Goal: Task Accomplishment & Management: Use online tool/utility

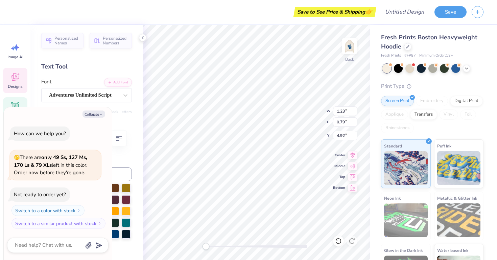
click at [99, 115] on icon "button" at bounding box center [101, 114] width 4 height 4
type textarea "x"
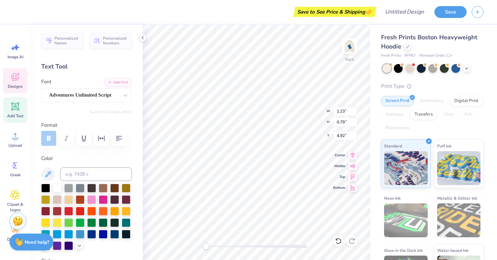
type textarea "Storm"
type input "0.96"
type input "0.58"
type input "4.59"
type textarea "Sion"
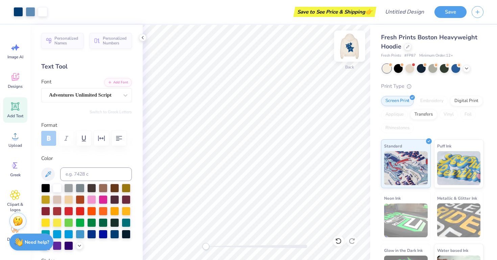
click at [349, 42] on img at bounding box center [349, 45] width 27 height 27
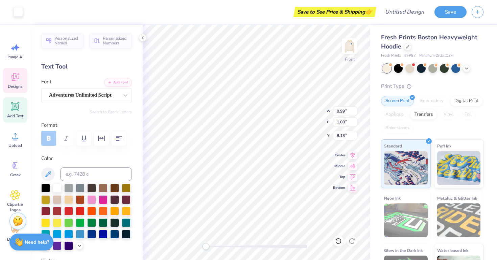
type input "0.99"
type input "1.08"
type input "8.13"
type textarea "1"
type textarea "12"
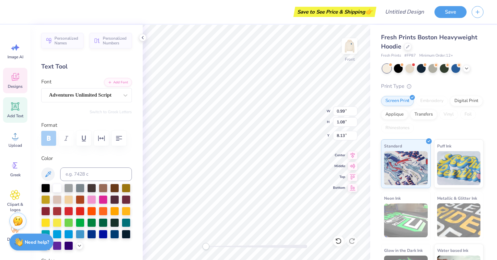
type input "7.17"
type input "7.26"
type input "7.42"
type input "1.86"
type input "1.17"
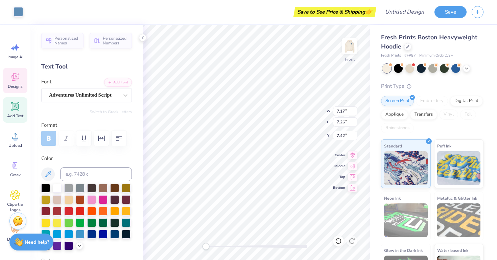
type input "10.01"
type textarea "Sion"
type input "2.37"
type input "1.03"
type input "11.26"
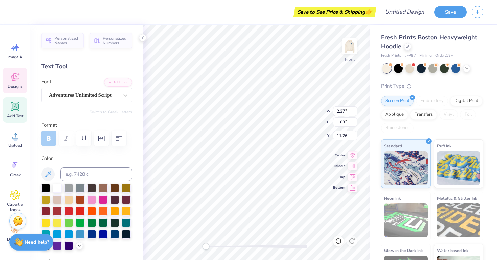
type textarea "D"
type textarea "s"
type textarea "Storm"
type input "4.58"
type input "1.74"
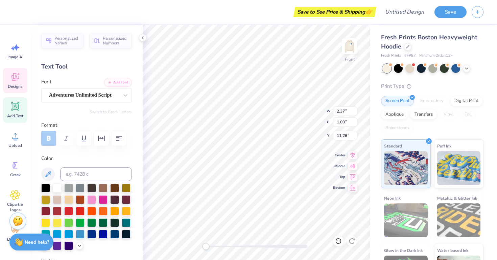
type input "14.06"
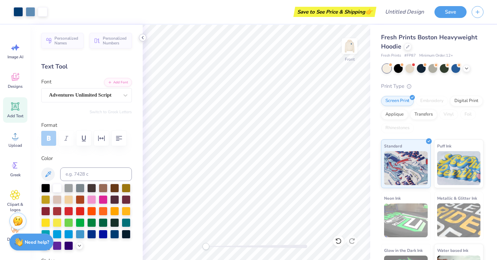
click at [143, 40] on icon at bounding box center [142, 37] width 5 height 5
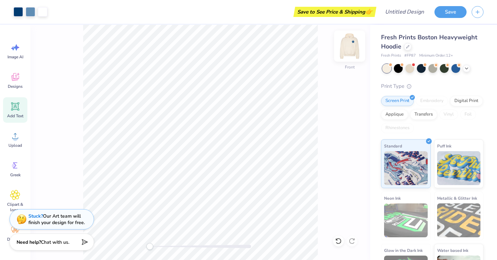
click at [351, 43] on img at bounding box center [349, 45] width 27 height 27
click at [70, 173] on div "Back" at bounding box center [200, 142] width 340 height 235
click at [352, 47] on img at bounding box center [349, 45] width 27 height 27
click at [407, 16] on input "Design Title" at bounding box center [413, 12] width 33 height 14
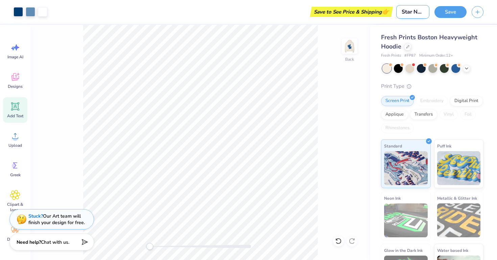
scroll to position [0, 1]
type input "Star NDS"
click at [451, 10] on button "Save" at bounding box center [451, 11] width 32 height 12
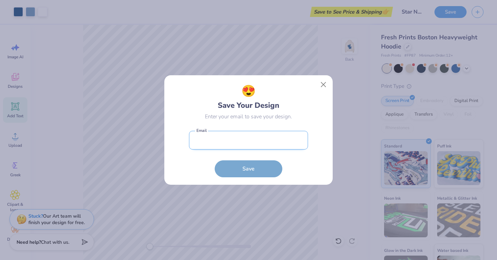
click at [261, 143] on input "email" at bounding box center [248, 140] width 119 height 19
type input "[PERSON_NAME][EMAIL_ADDRESS][PERSON_NAME][DOMAIN_NAME]"
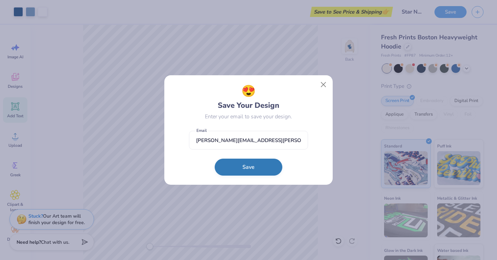
click at [245, 165] on button "Save" at bounding box center [249, 166] width 68 height 17
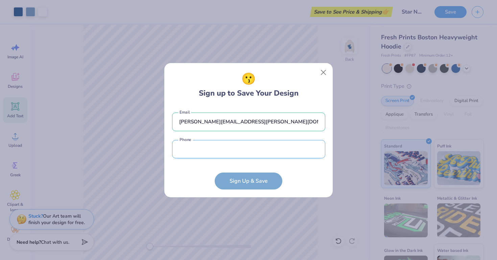
click at [221, 148] on input "tel" at bounding box center [248, 149] width 153 height 19
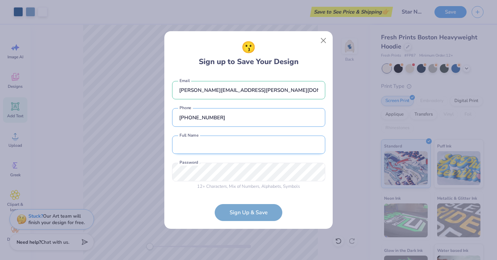
type input "[PHONE_NUMBER]"
click at [215, 150] on input "text" at bounding box center [248, 144] width 153 height 19
type input "[PERSON_NAME]"
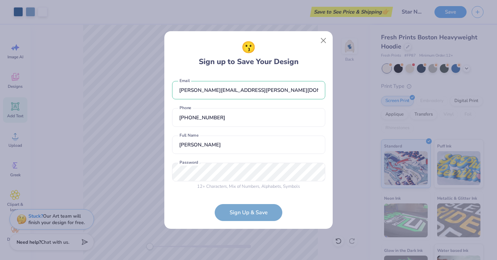
scroll to position [15, 0]
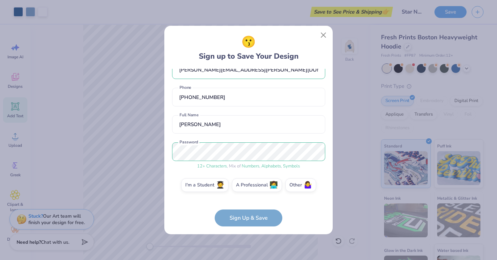
click at [255, 225] on form "[PERSON_NAME][EMAIL_ADDRESS][PERSON_NAME][DOMAIN_NAME] Email [PHONE_NUMBER] Pho…" at bounding box center [248, 148] width 153 height 158
click at [209, 185] on label "I'm a Student 🧑‍🎓" at bounding box center [204, 184] width 47 height 14
click at [247, 199] on input "I'm a Student 🧑‍🎓" at bounding box center [249, 201] width 4 height 4
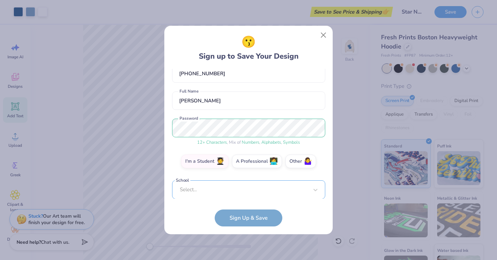
click at [220, 187] on div "Select..." at bounding box center [248, 189] width 153 height 19
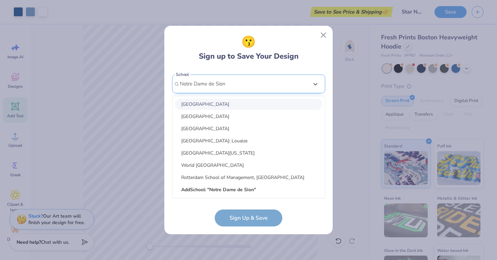
scroll to position [150, 0]
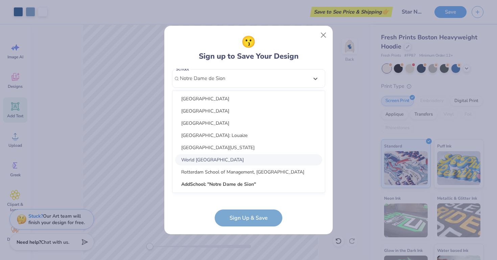
type input "Notre Dame de Sion"
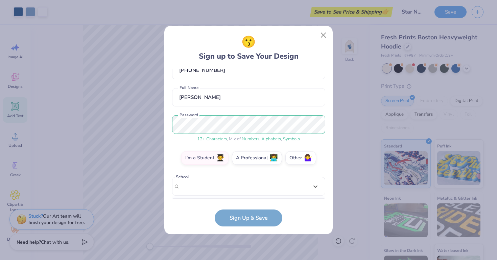
click at [242, 215] on form "[PERSON_NAME][EMAIL_ADDRESS][PERSON_NAME][DOMAIN_NAME] Email [PHONE_NUMBER] Pho…" at bounding box center [248, 148] width 153 height 158
click at [321, 32] on button "Close" at bounding box center [323, 35] width 13 height 13
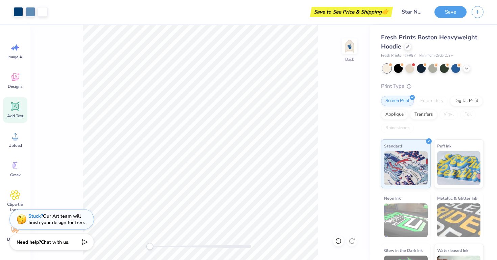
click at [269, 12] on div "Save to See Price & Shipping 👉" at bounding box center [221, 12] width 339 height 24
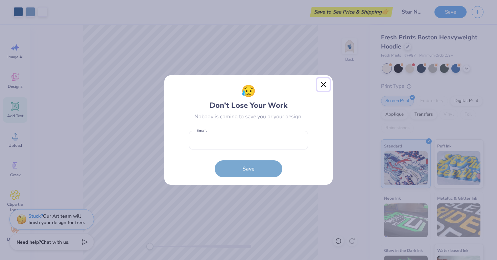
click at [324, 86] on button "Close" at bounding box center [323, 84] width 13 height 13
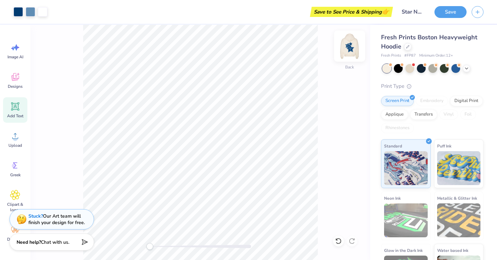
click at [345, 46] on img at bounding box center [349, 45] width 27 height 27
click at [345, 46] on div "Almost there" at bounding box center [263, 142] width 467 height 235
